Goal: Check status: Check status

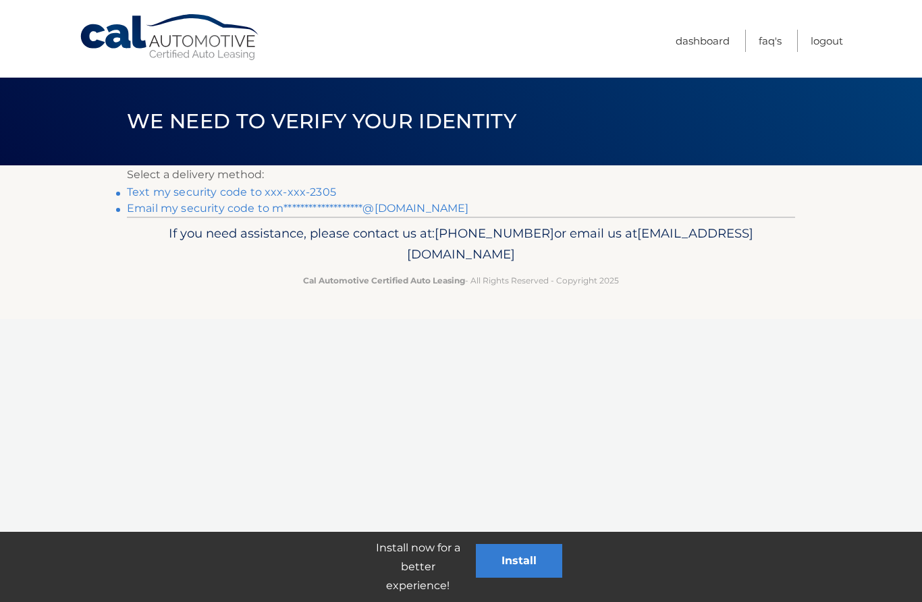
click at [310, 192] on link "Text my security code to xxx-xxx-2305" at bounding box center [231, 192] width 209 height 13
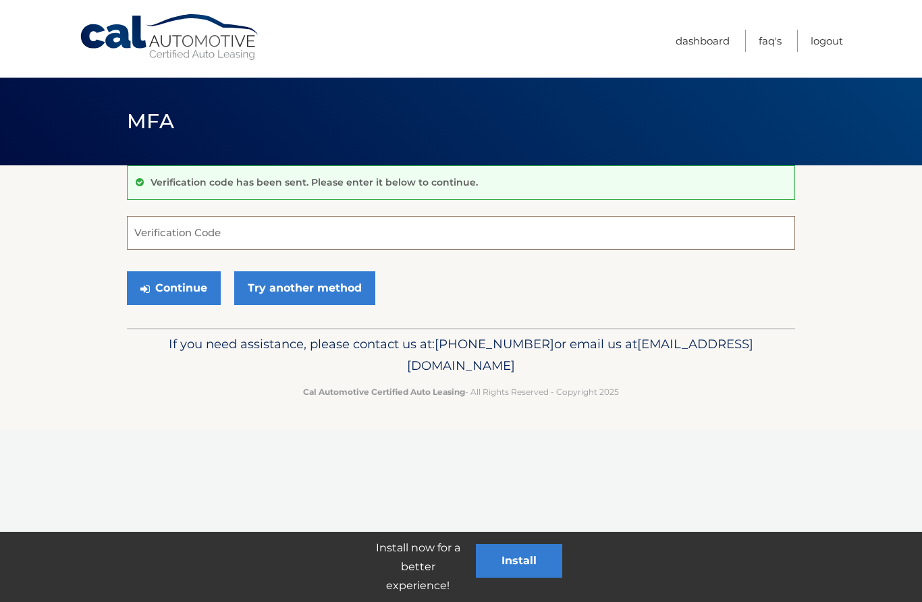
click at [255, 221] on input "Verification Code" at bounding box center [461, 233] width 668 height 34
type input "808525"
click at [186, 288] on button "Continue" at bounding box center [174, 288] width 94 height 34
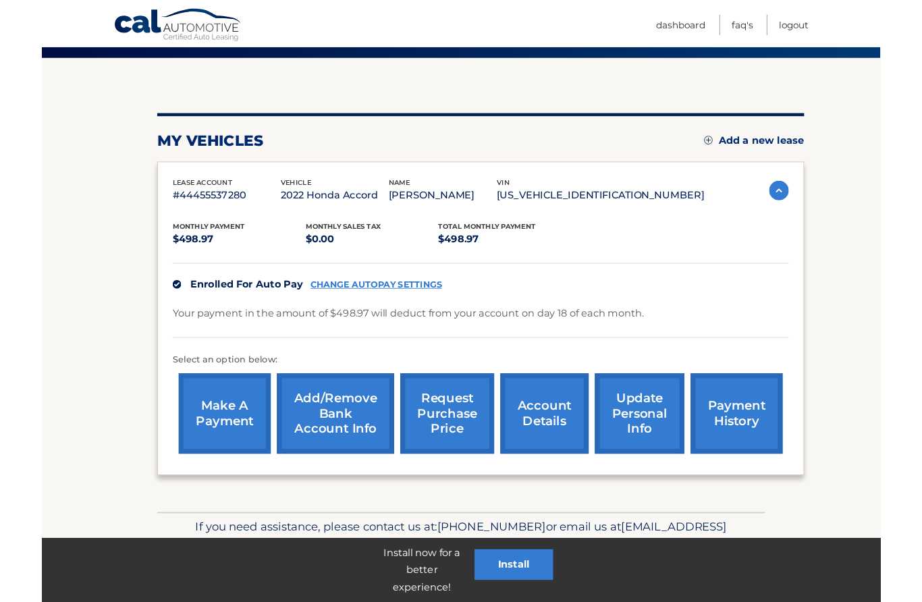
scroll to position [162, 0]
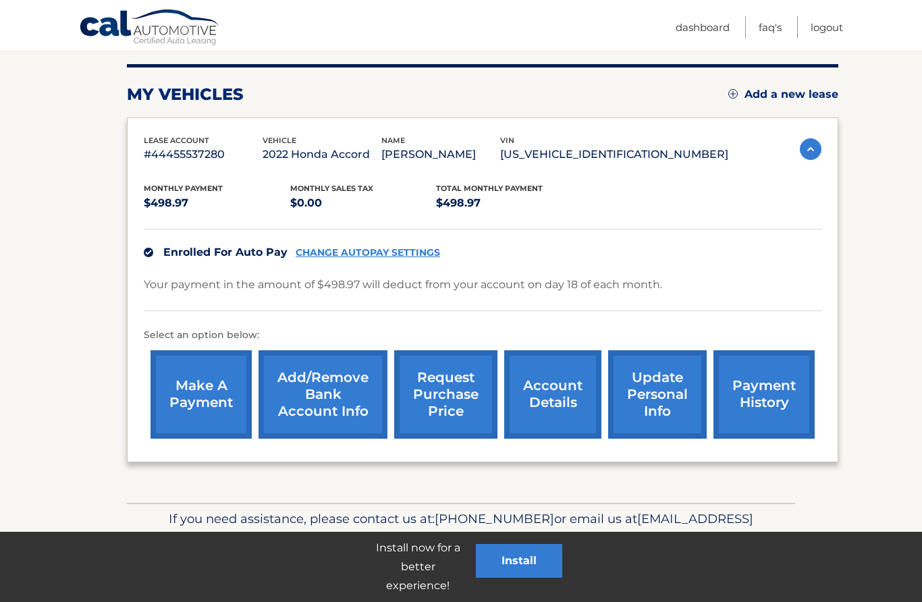
click at [772, 389] on link "payment history" at bounding box center [764, 394] width 101 height 88
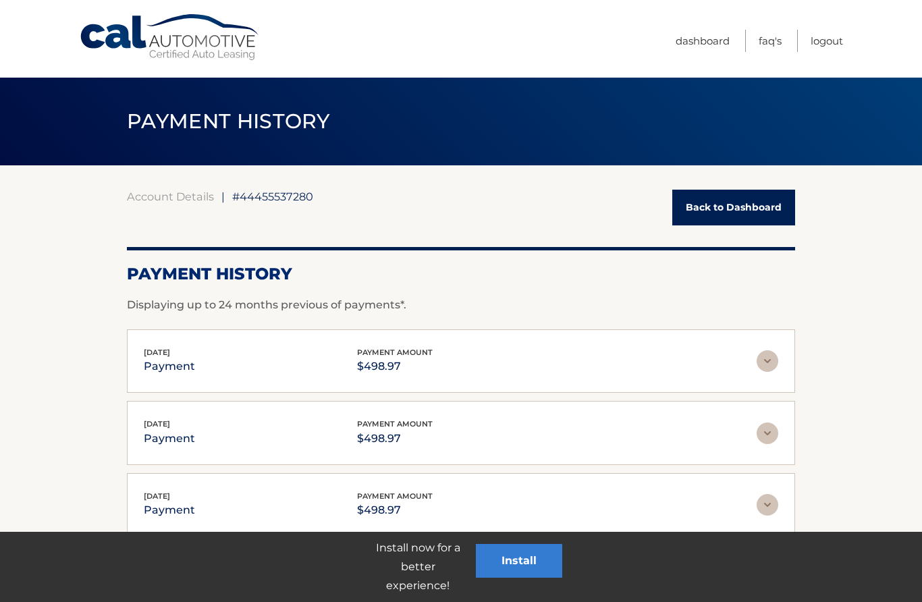
click at [770, 357] on img at bounding box center [768, 361] width 22 height 22
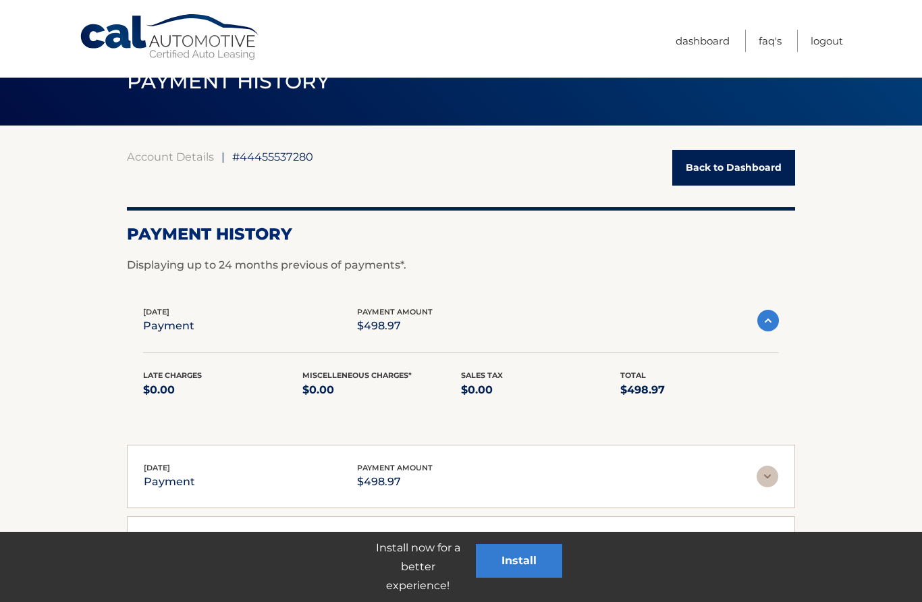
scroll to position [38, 0]
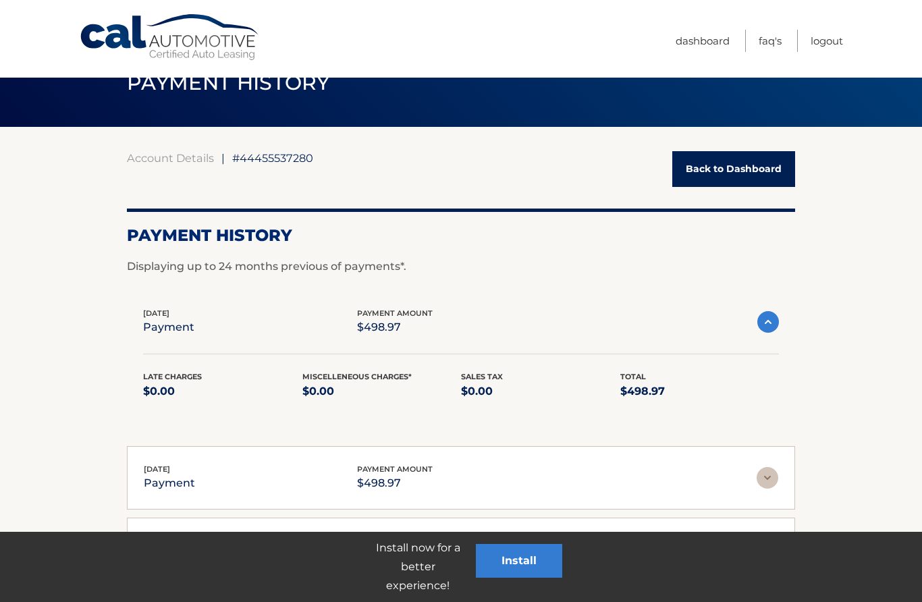
click at [772, 321] on img at bounding box center [769, 322] width 22 height 22
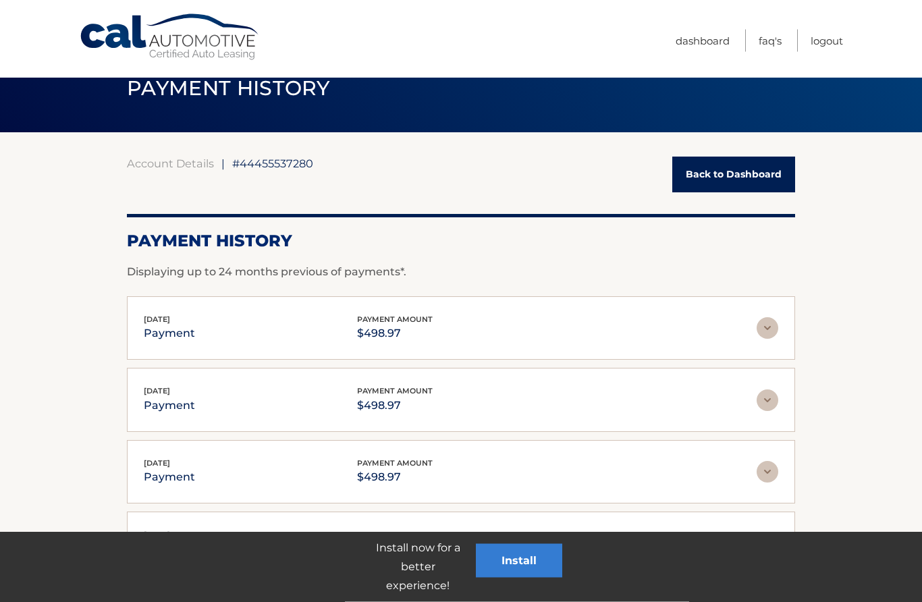
scroll to position [0, 0]
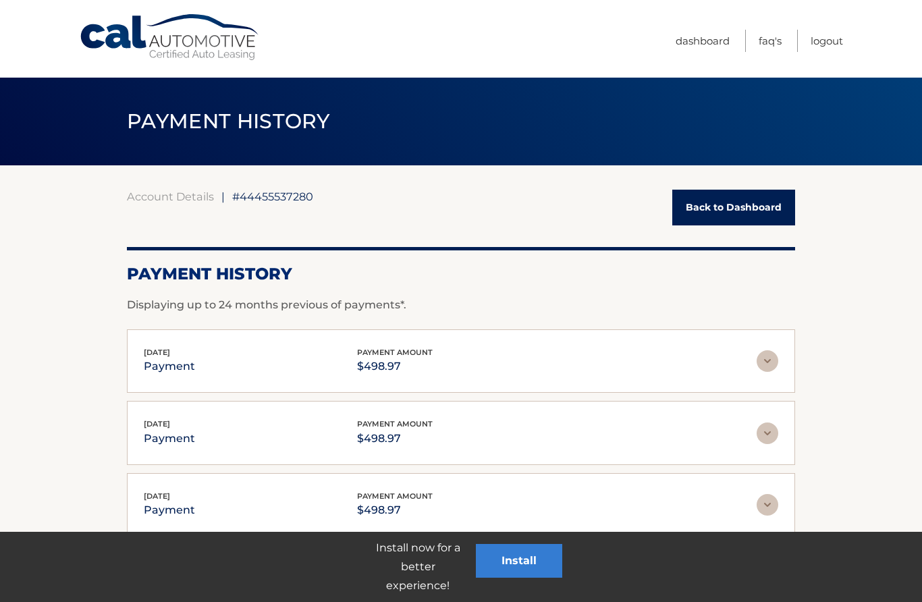
click at [741, 207] on link "Back to Dashboard" at bounding box center [734, 208] width 123 height 36
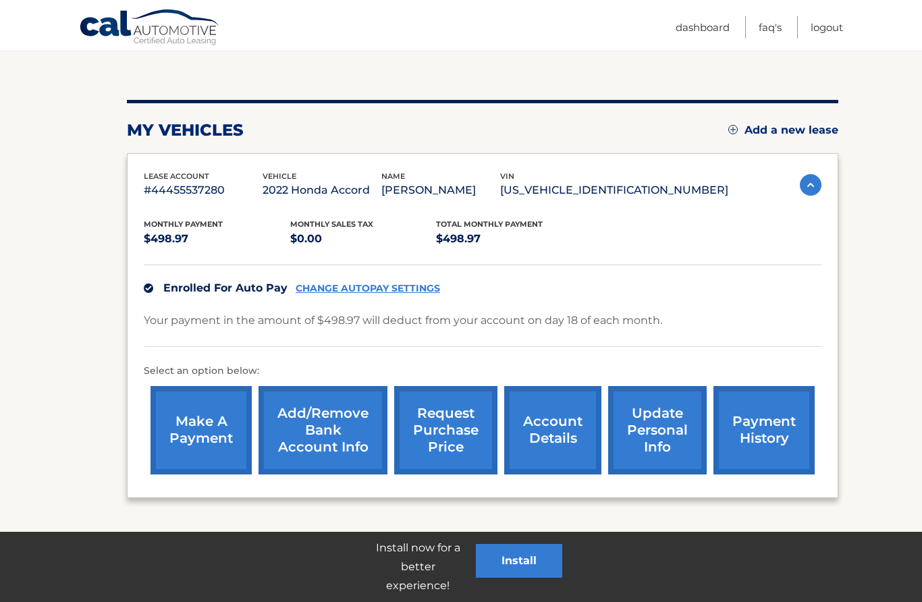
scroll to position [162, 0]
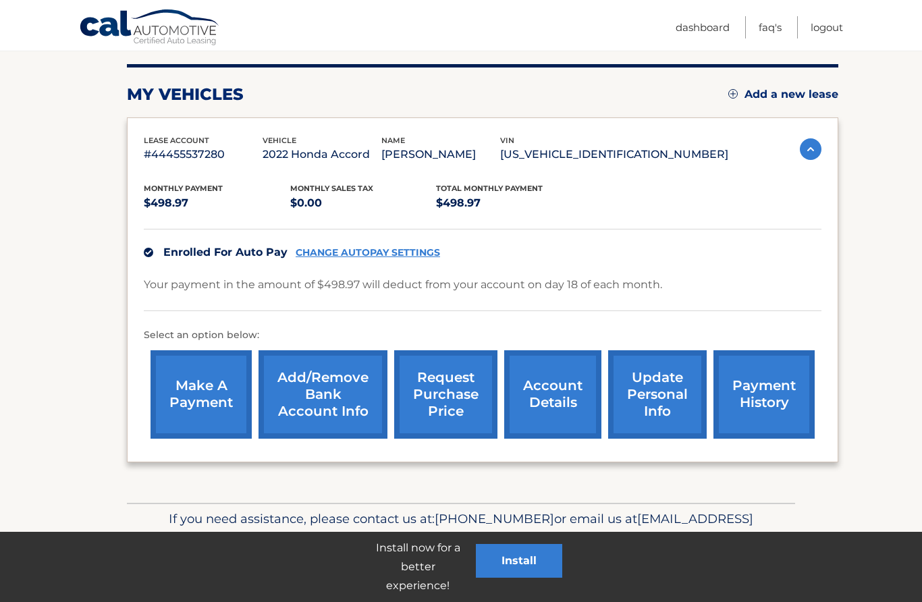
click at [552, 388] on link "account details" at bounding box center [552, 394] width 97 height 88
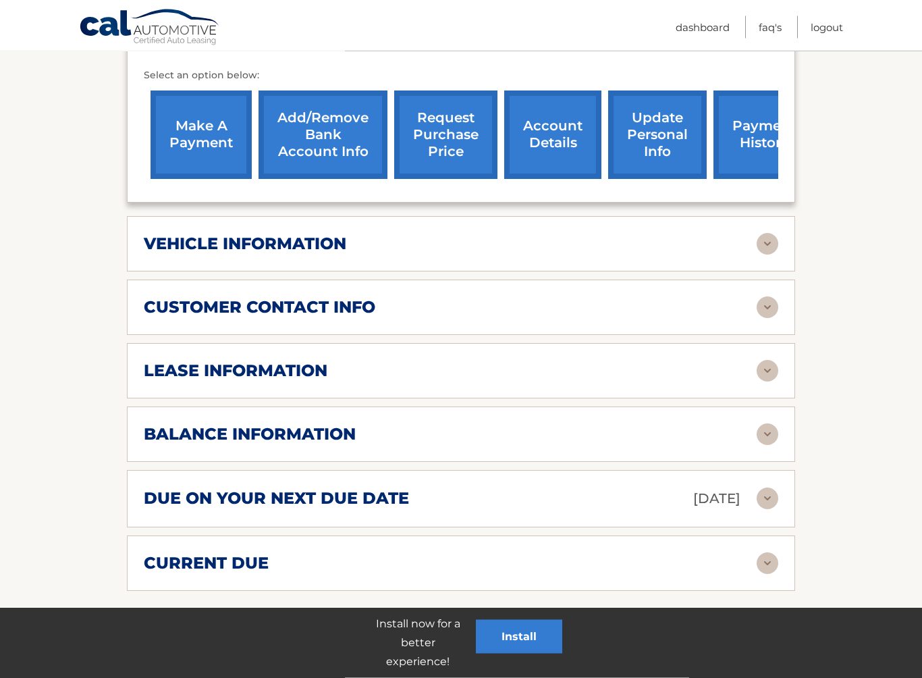
scroll to position [458, 0]
click at [770, 360] on img at bounding box center [768, 371] width 22 height 22
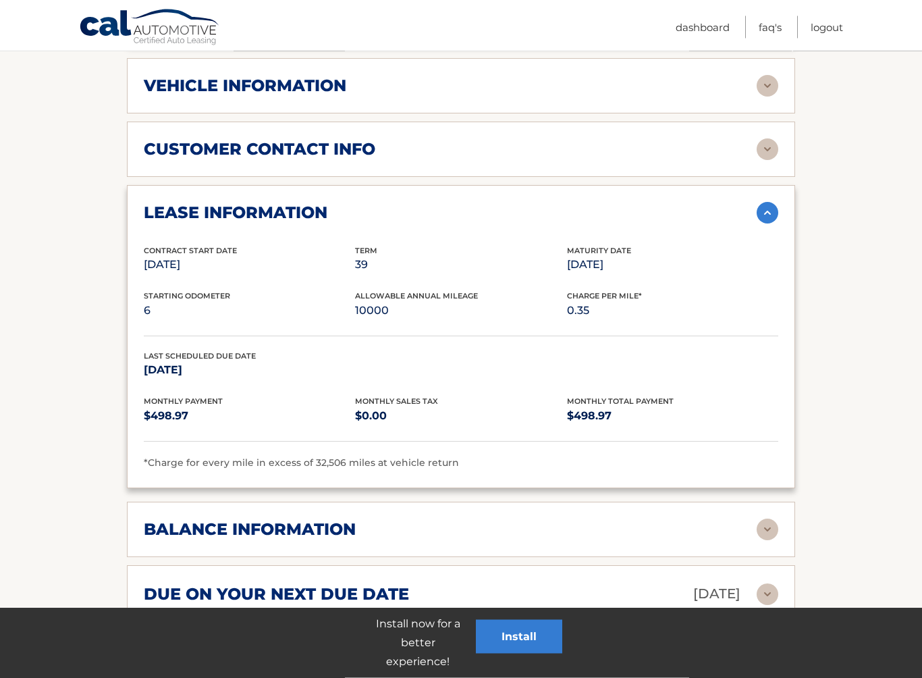
scroll to position [616, 0]
click at [772, 519] on img at bounding box center [768, 530] width 22 height 22
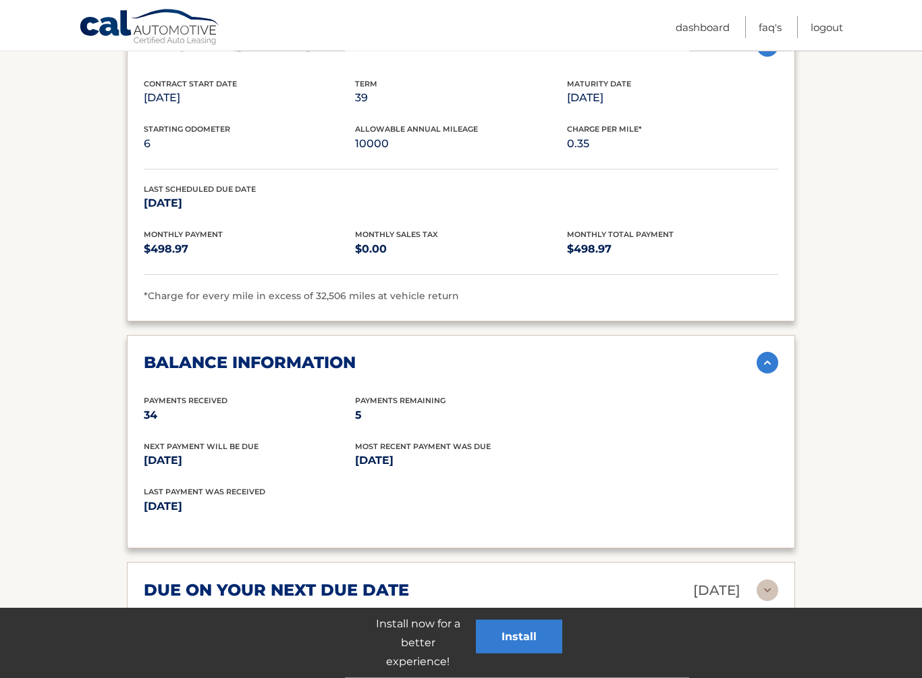
scroll to position [783, 0]
click at [763, 352] on img at bounding box center [768, 363] width 22 height 22
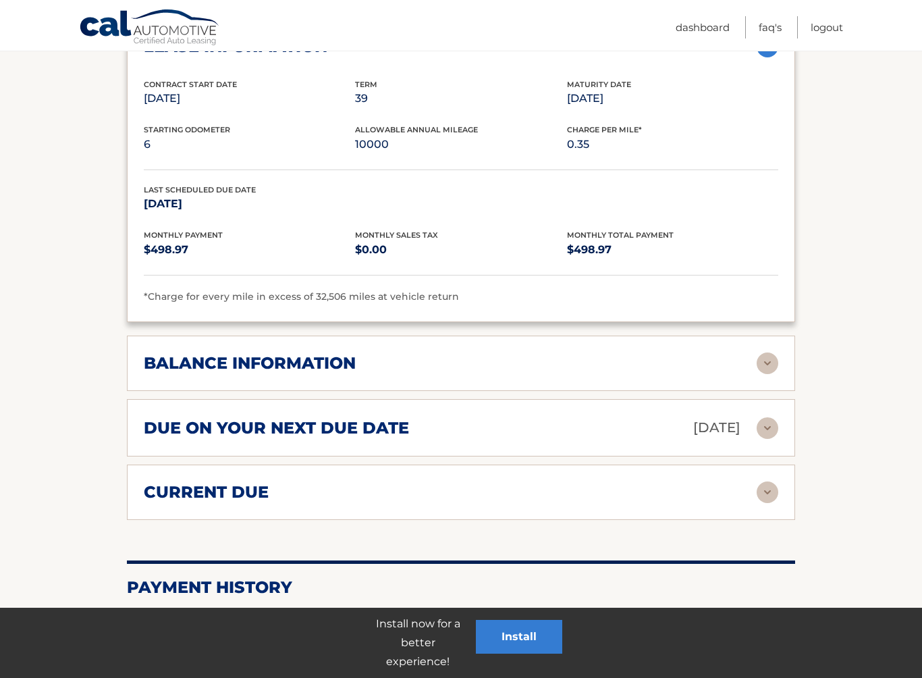
click at [764, 481] on img at bounding box center [768, 492] width 22 height 22
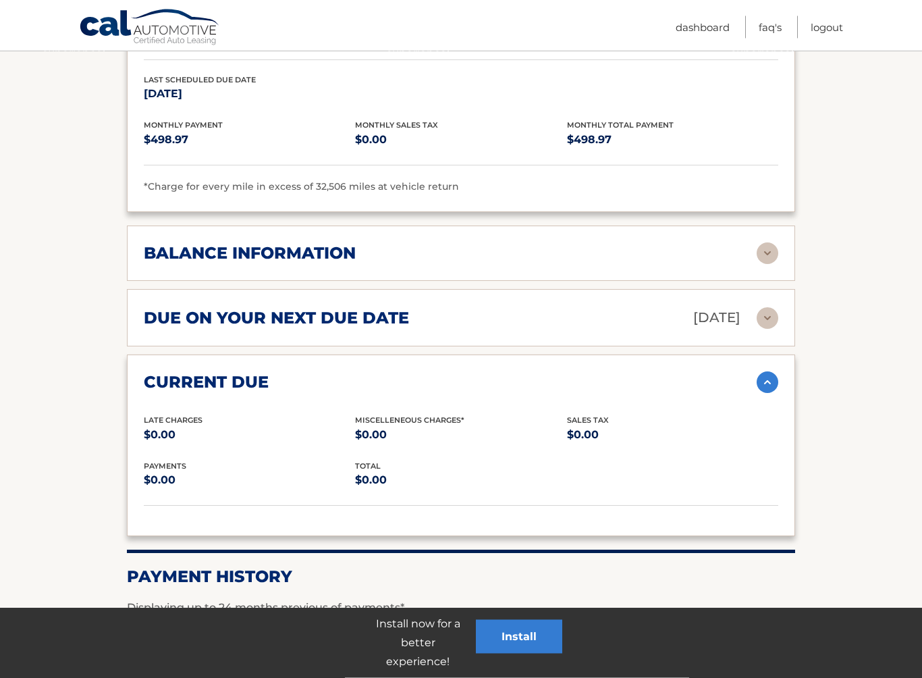
scroll to position [893, 0]
click at [773, 371] on img at bounding box center [768, 382] width 22 height 22
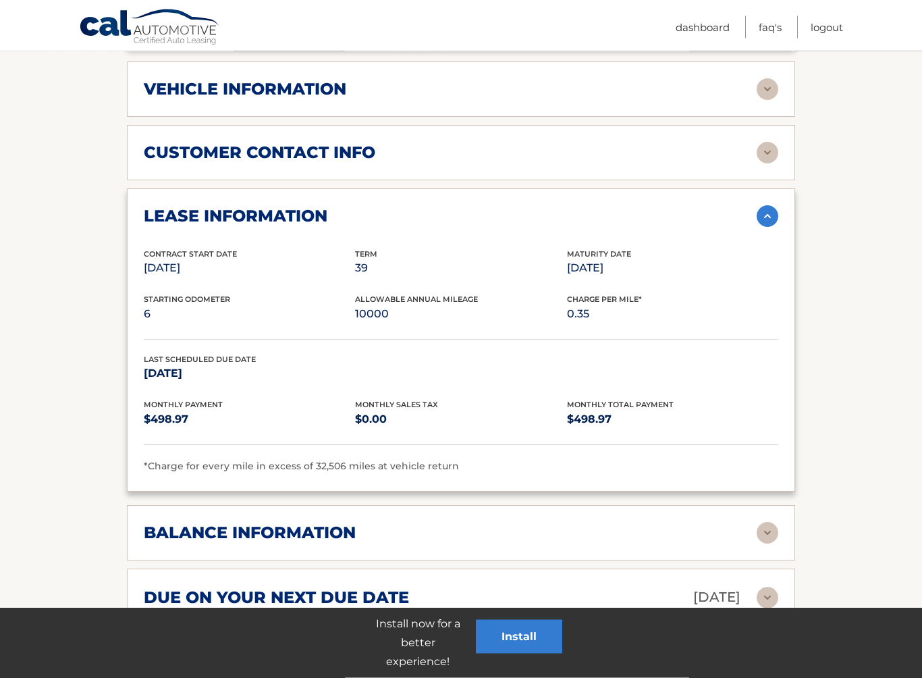
scroll to position [613, 0]
click at [772, 205] on img at bounding box center [768, 216] width 22 height 22
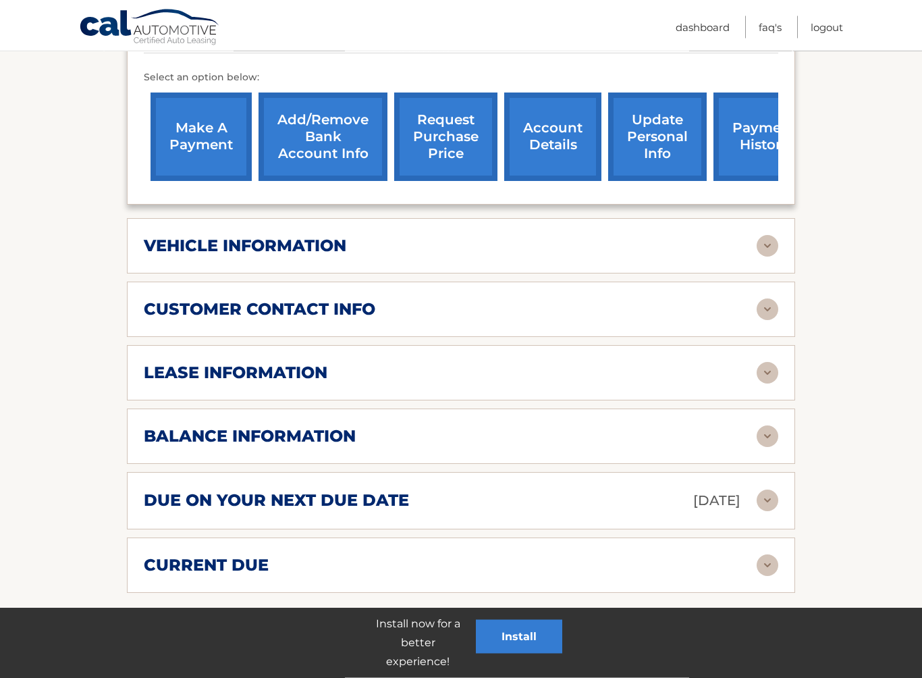
click at [768, 236] on img at bounding box center [768, 247] width 22 height 22
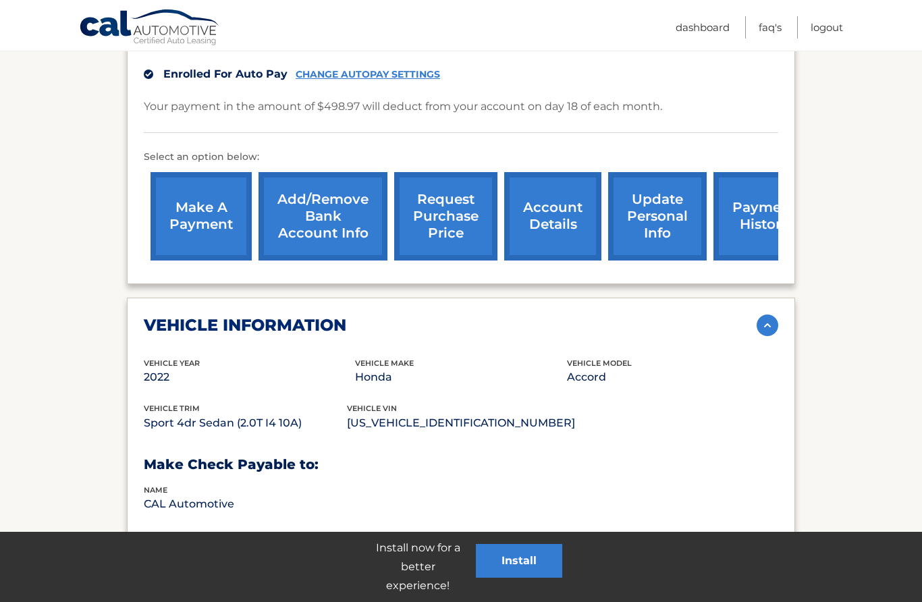
scroll to position [361, 0]
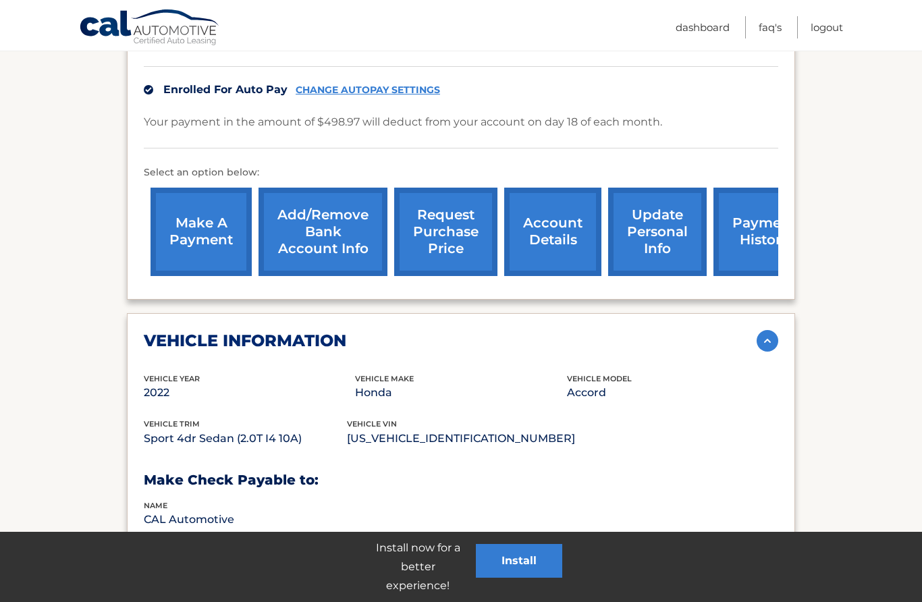
click at [458, 205] on link "request purchase price" at bounding box center [445, 232] width 103 height 88
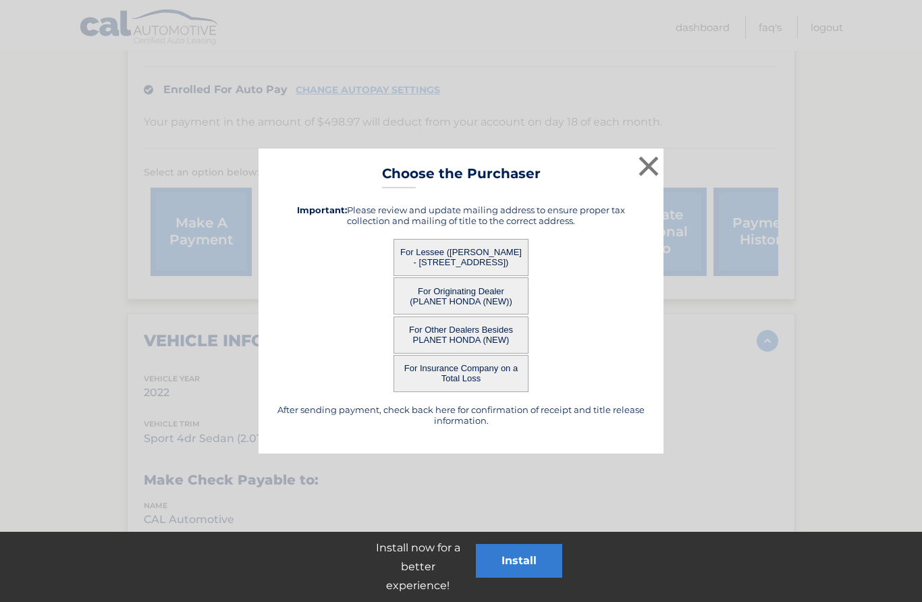
click at [471, 255] on button "For Lessee ([PERSON_NAME] - [STREET_ADDRESS])" at bounding box center [461, 257] width 135 height 37
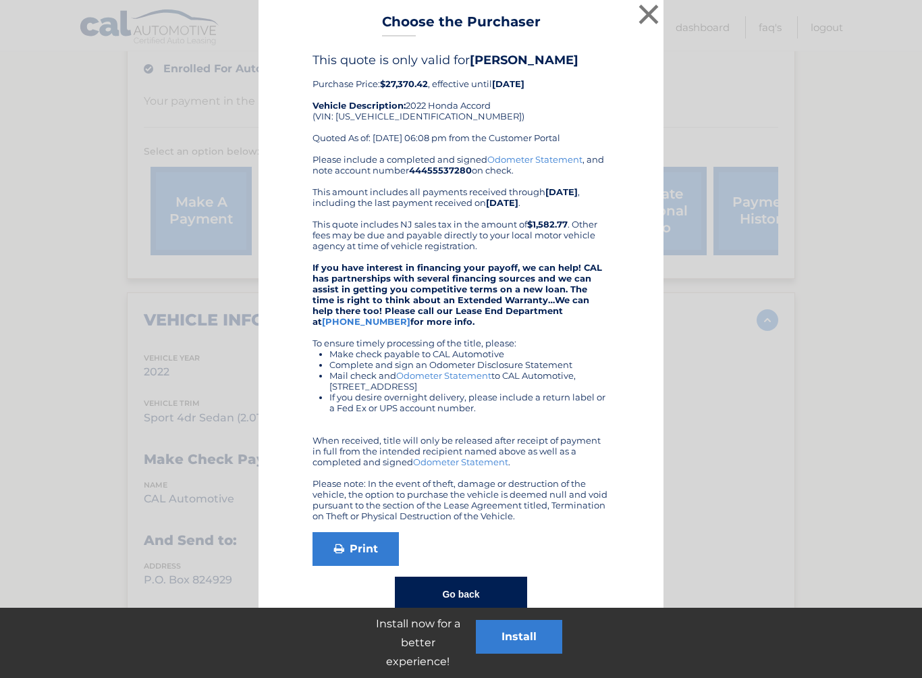
scroll to position [381, 0]
click at [361, 556] on link "Print" at bounding box center [356, 550] width 86 height 34
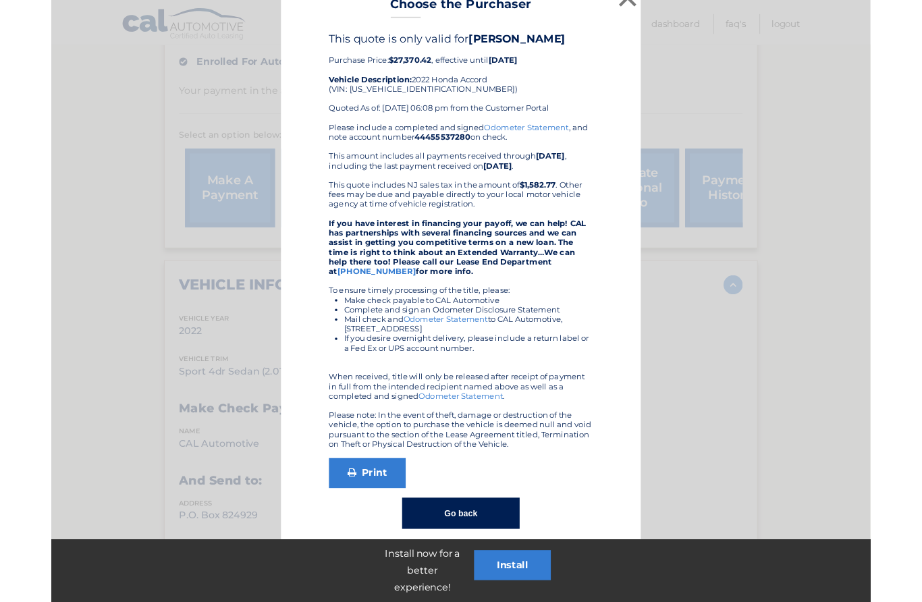
scroll to position [420, 0]
